Goal: Task Accomplishment & Management: Manage account settings

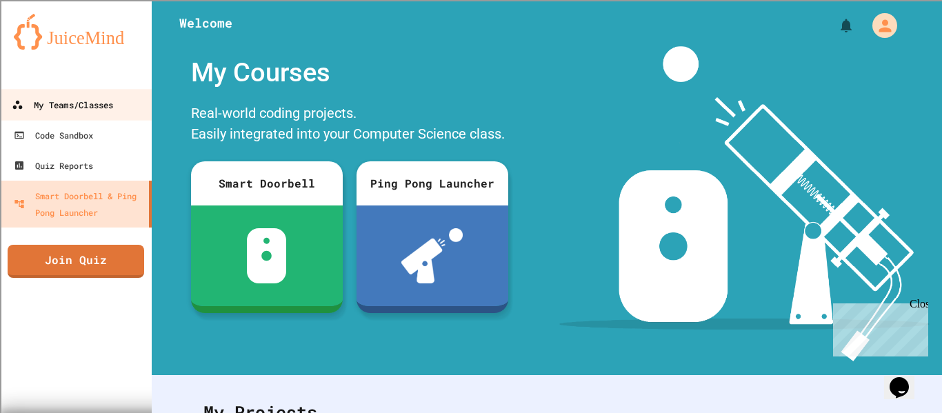
click at [110, 107] on div "My Teams/Classes" at bounding box center [62, 105] width 101 height 17
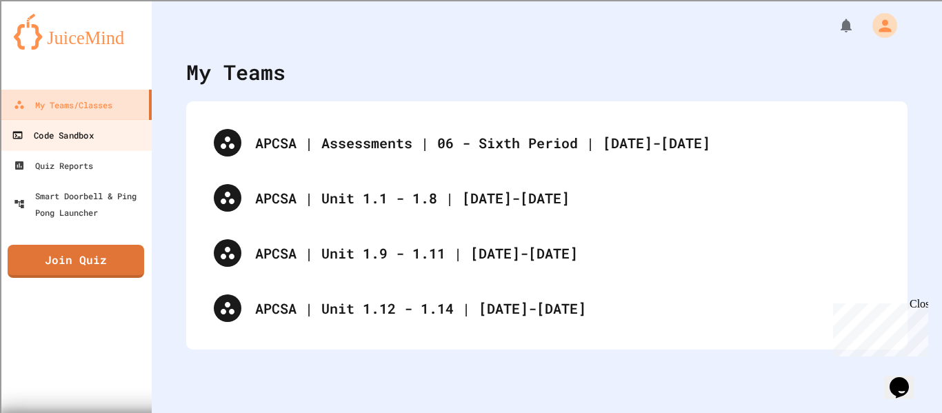
click at [118, 145] on link "Code Sandbox" at bounding box center [76, 134] width 156 height 31
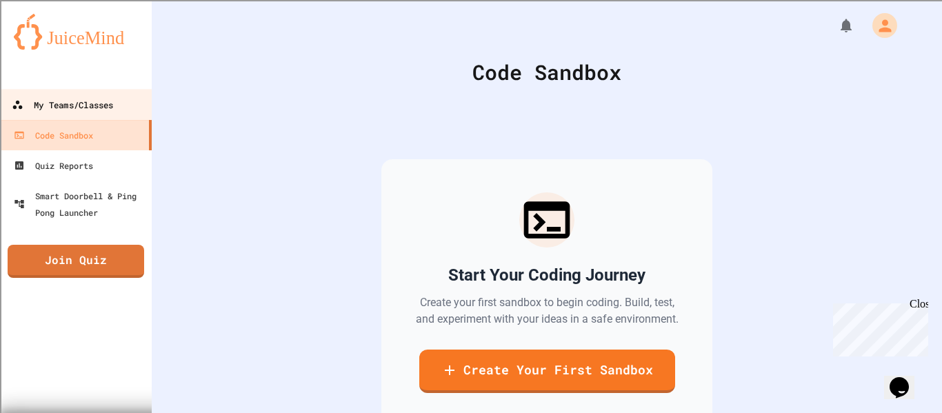
click at [75, 101] on div "My Teams/Classes" at bounding box center [62, 105] width 101 height 17
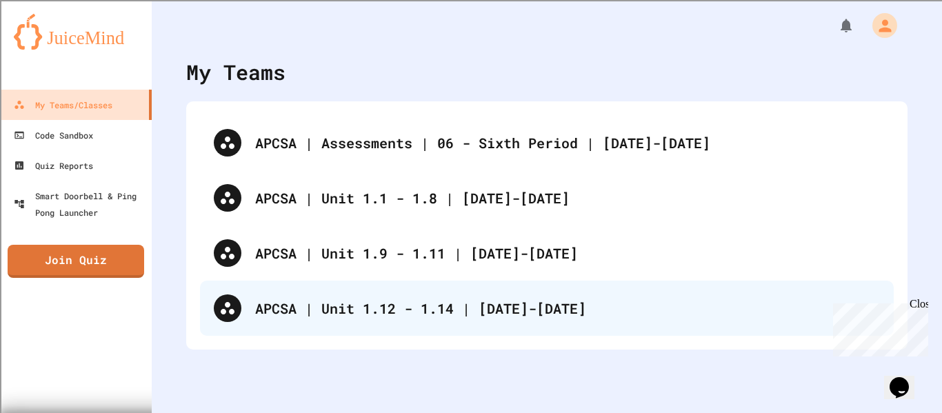
click at [459, 314] on div "APCSA | Unit 1.12 - 1.14 | [DATE]-[DATE]" at bounding box center [567, 308] width 625 height 21
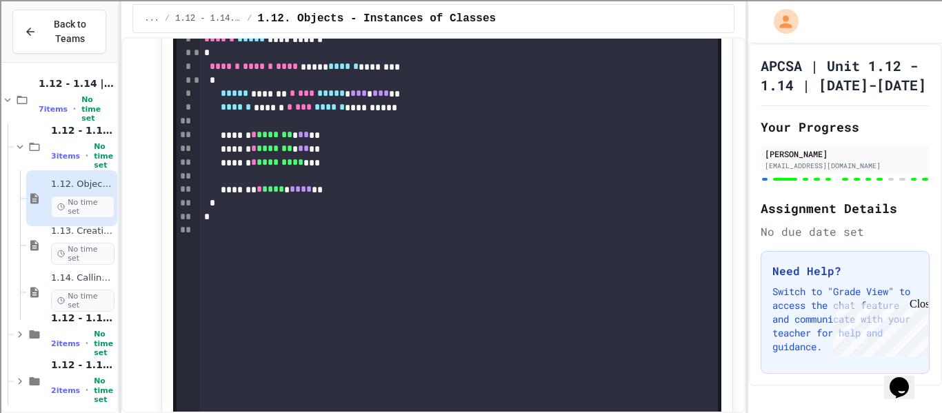
scroll to position [6018, 0]
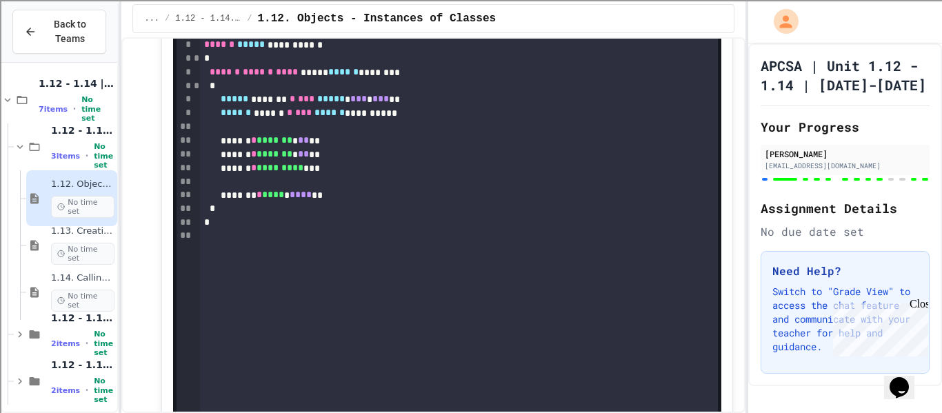
click at [430, 175] on div at bounding box center [458, 182] width 517 height 14
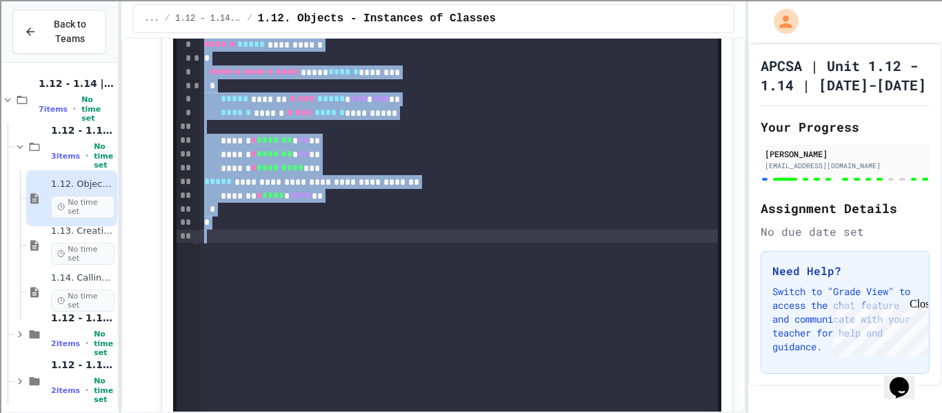
click at [448, 175] on div "**********" at bounding box center [458, 182] width 517 height 14
